Goal: Navigation & Orientation: Find specific page/section

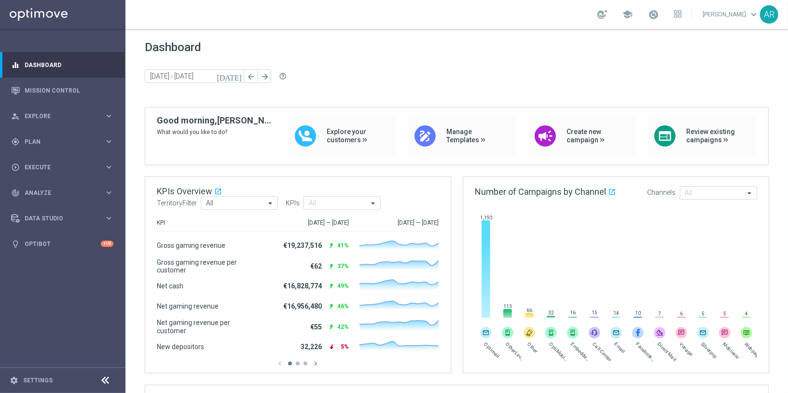
click at [410, 67] on div "Dashboard [DATE] [DATE] - [DATE] arrow_back arrow_forward help_outline" at bounding box center [457, 74] width 624 height 67
